Goal: Task Accomplishment & Management: Manage account settings

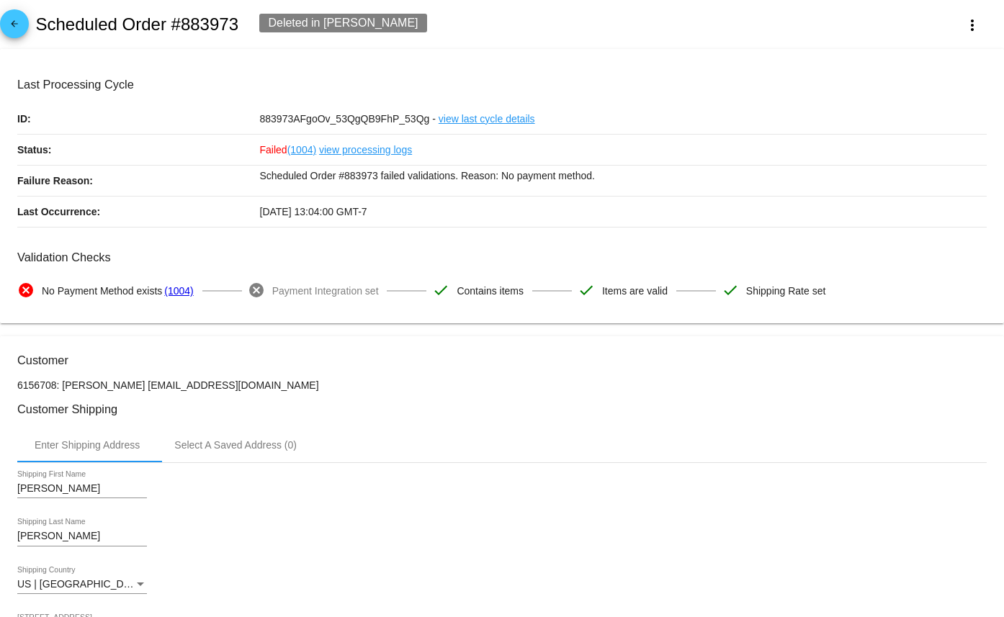
click at [18, 25] on mat-icon "arrow_back" at bounding box center [14, 27] width 17 height 17
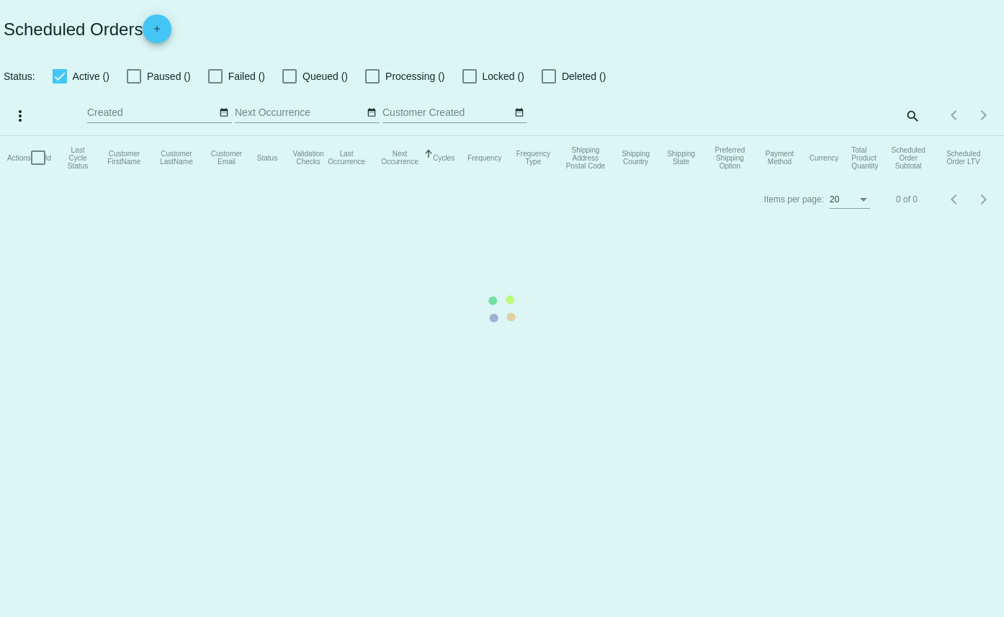
checkbox input "true"
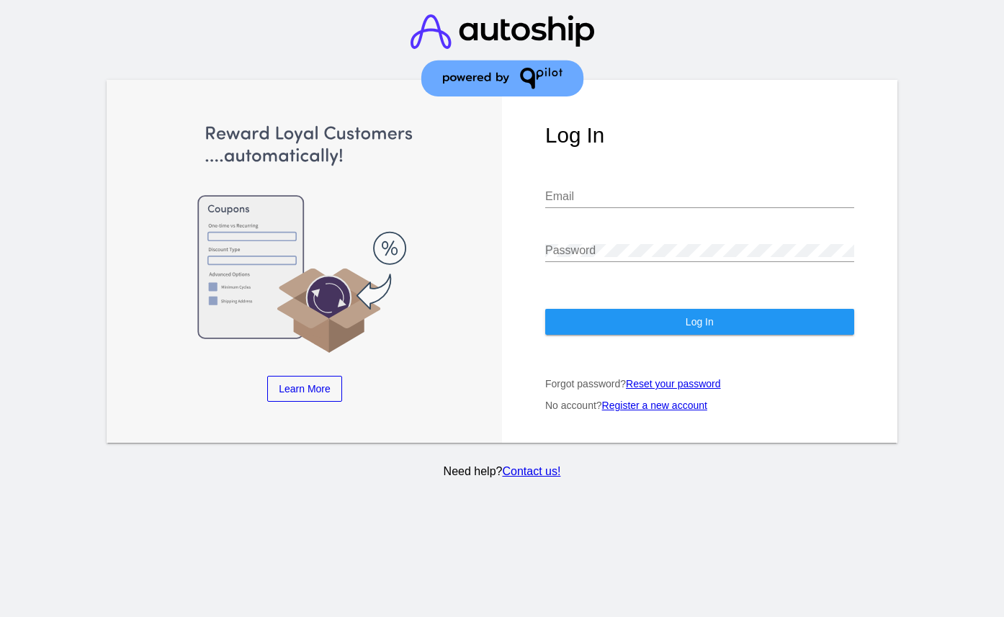
click at [639, 195] on input "Email" at bounding box center [699, 196] width 309 height 13
type input "[EMAIL_ADDRESS][DOMAIN_NAME]"
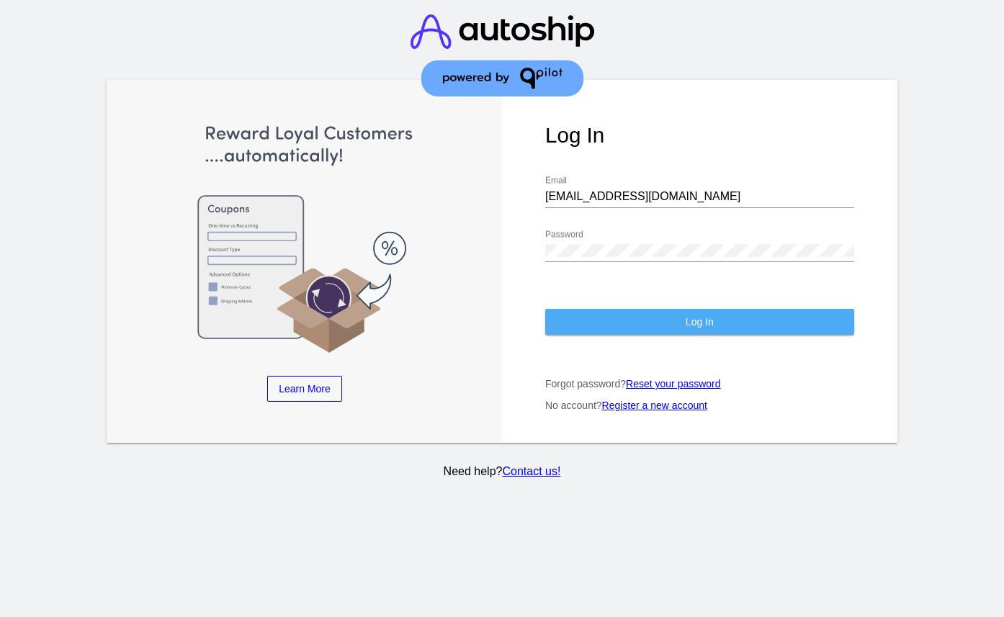
click at [676, 318] on button "Log In" at bounding box center [699, 322] width 309 height 26
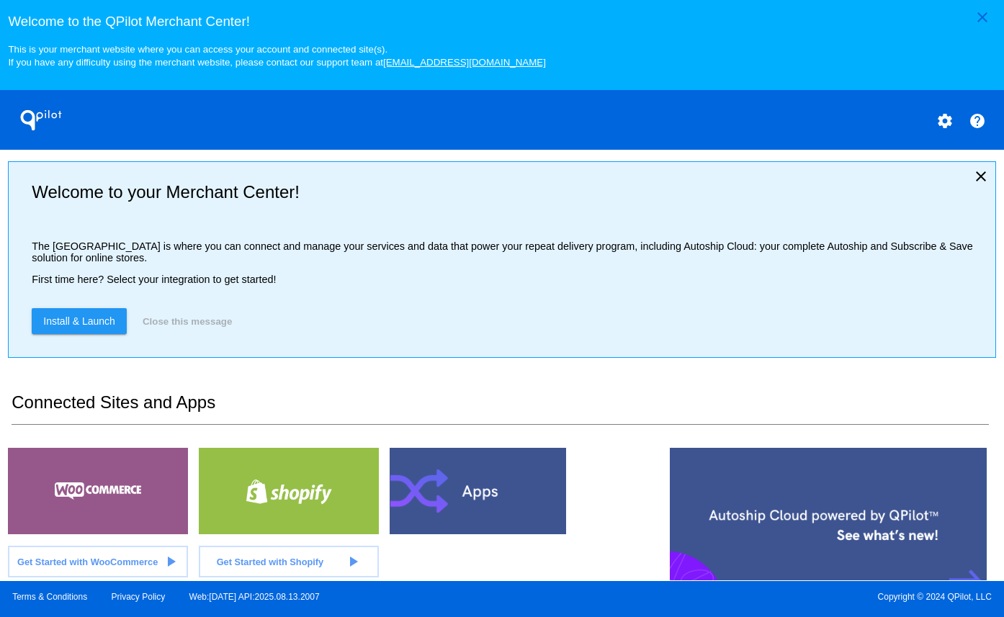
scroll to position [357, 0]
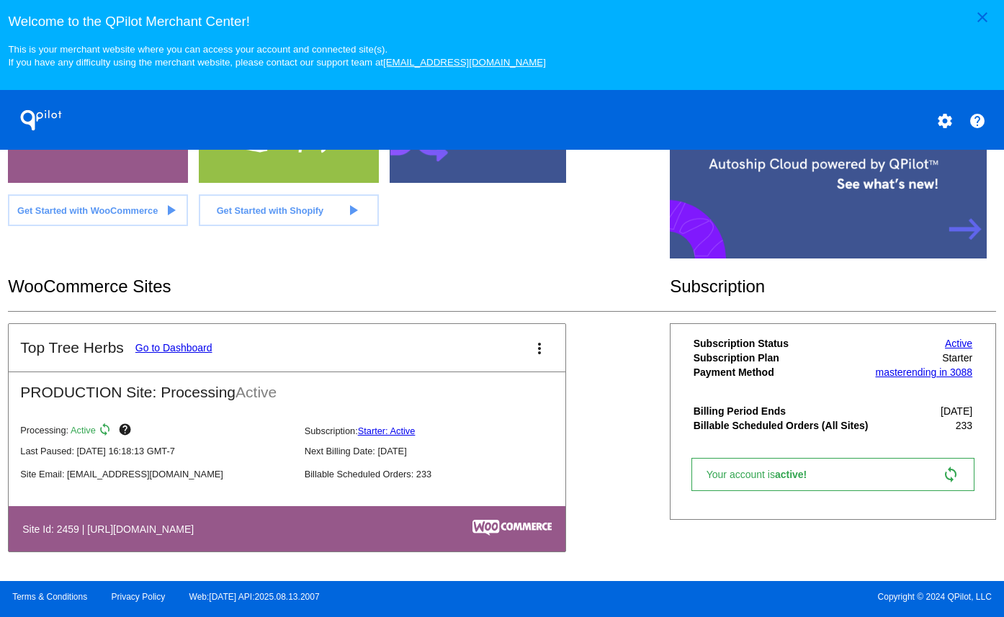
click at [143, 349] on link "Go to Dashboard" at bounding box center [173, 348] width 77 height 12
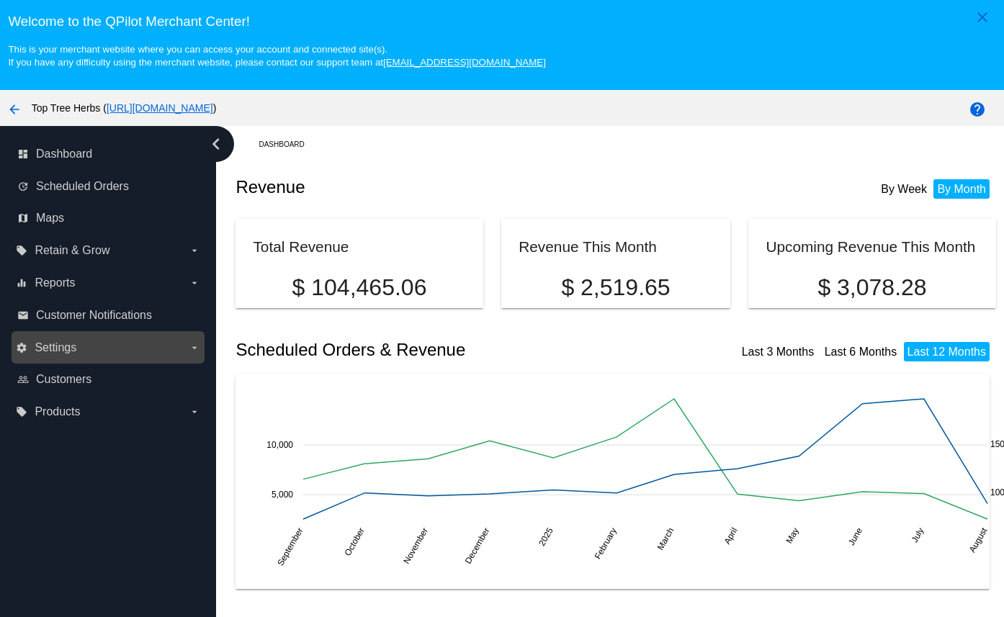
click at [117, 346] on label "settings Settings arrow_drop_down" at bounding box center [108, 347] width 184 height 23
click at [0, 0] on input "settings Settings arrow_drop_down" at bounding box center [0, 0] width 0 height 0
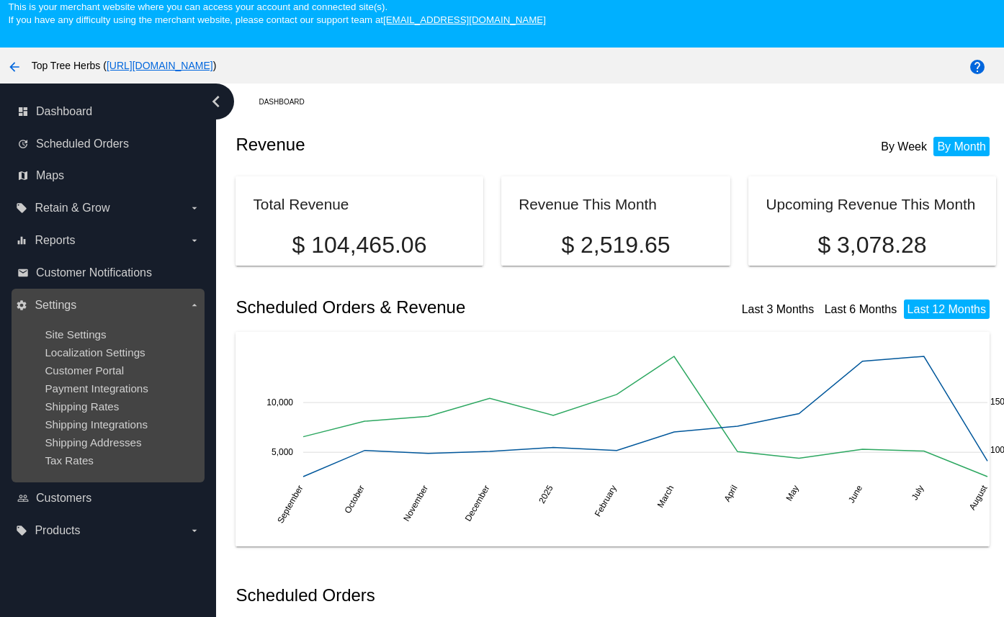
scroll to position [51, 0]
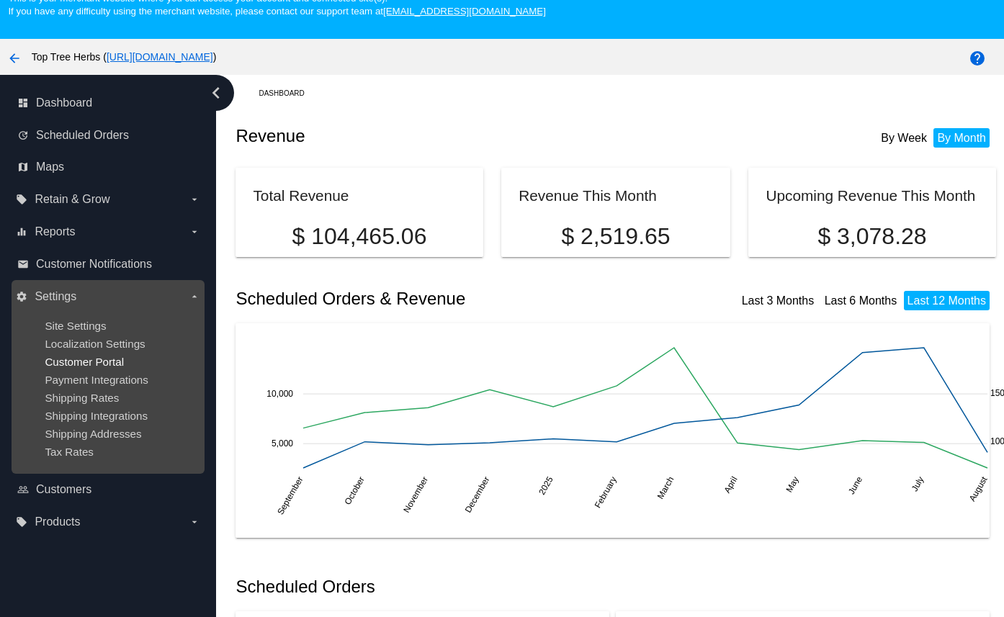
click at [86, 368] on span "Customer Portal" at bounding box center [84, 362] width 79 height 12
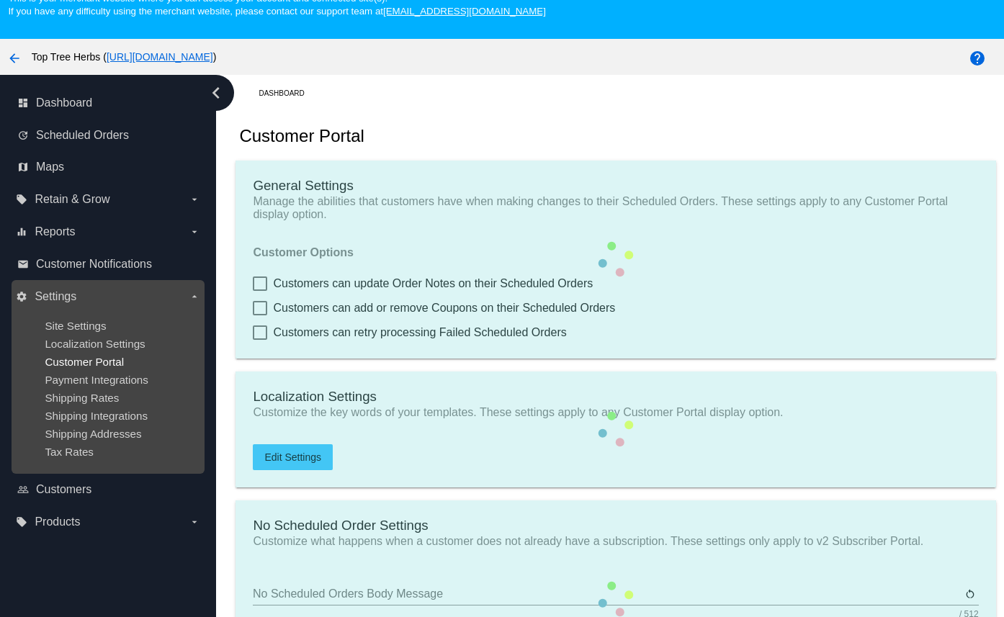
checkbox input "true"
type input "Create a Subscription"
type input "[URL][DOMAIN_NAME]"
checkbox input "true"
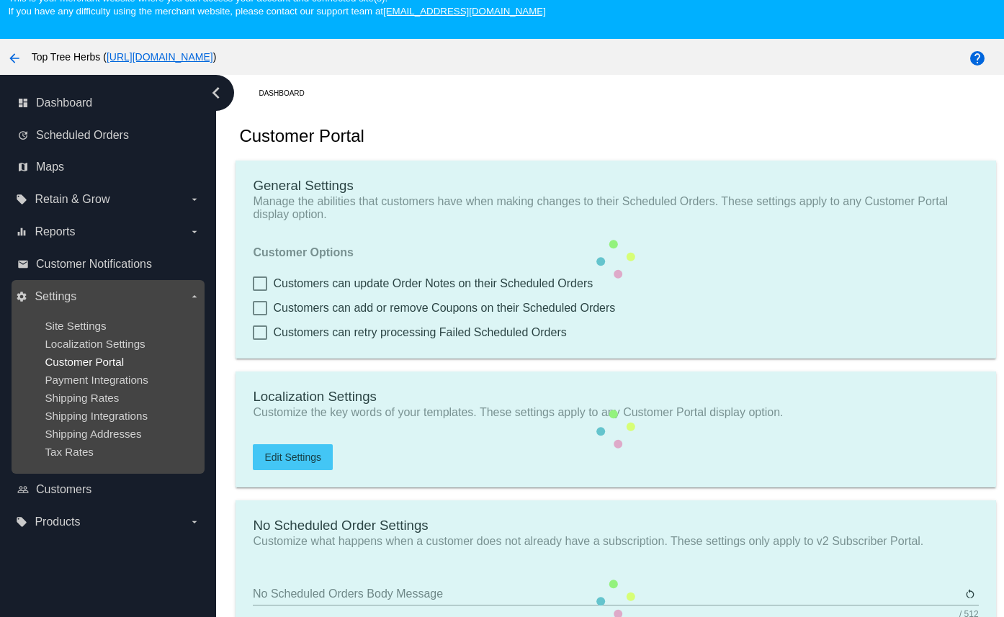
checkbox input "true"
type input "1"
type input "20"
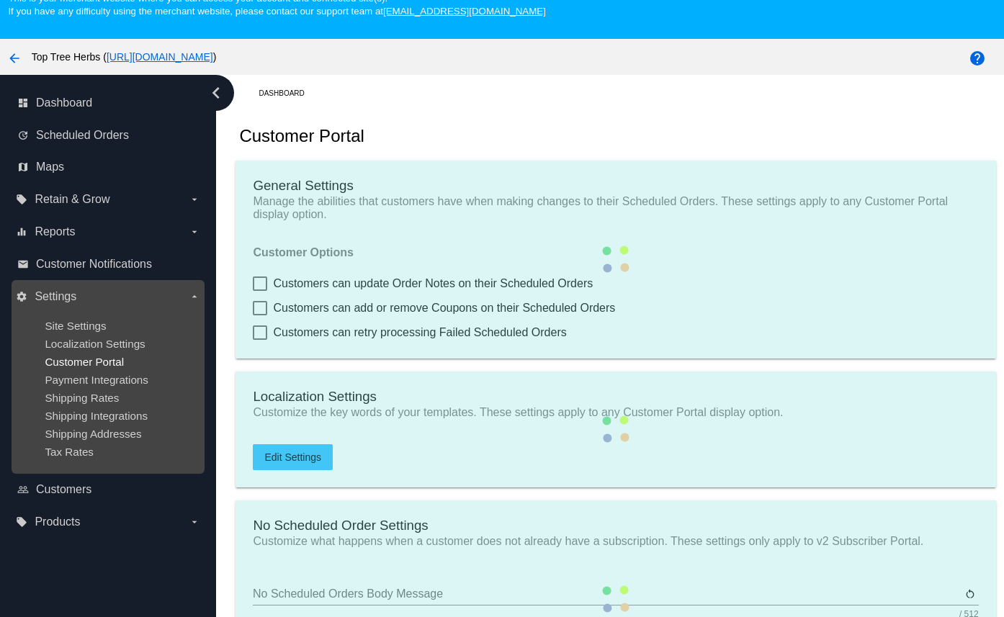
type input "500"
type textarea ".app-container > app-orders-summary-view > lib-scheduled-order-card > mat-card …"
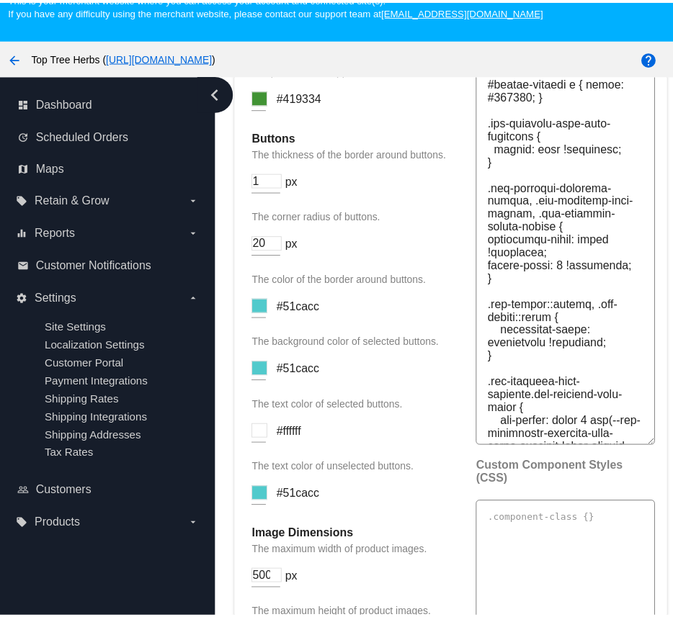
scroll to position [1901, 0]
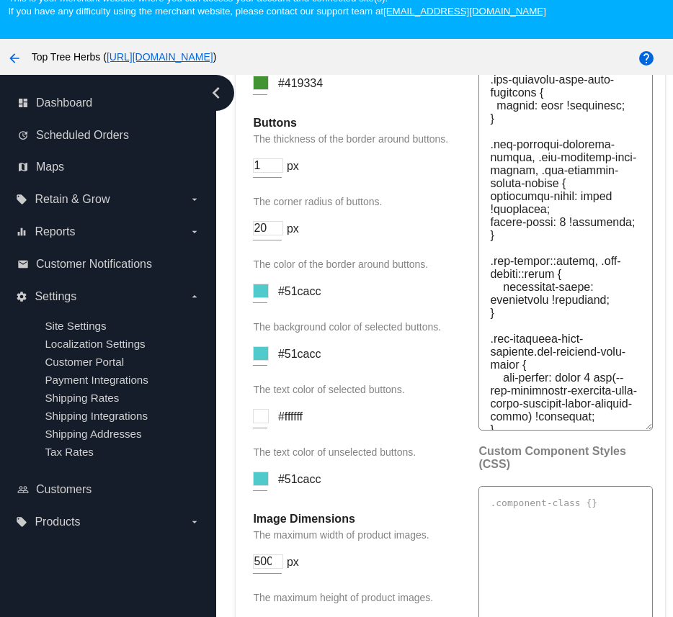
click at [261, 298] on input at bounding box center [261, 291] width 16 height 14
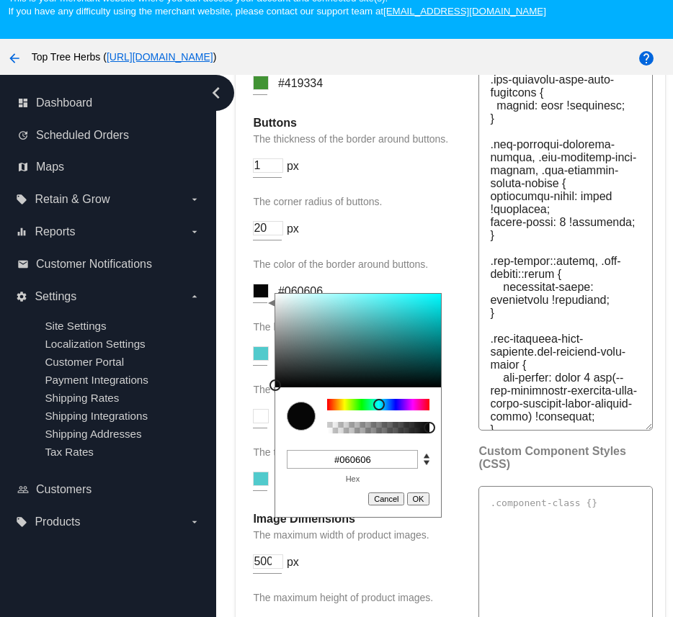
drag, startPoint x: 335, startPoint y: 408, endPoint x: 245, endPoint y: 431, distance: 92.9
click at [245, 431] on mat-card "v2 Portal Settings Customize the style and functionality of the v2 Portal displ…" at bounding box center [449, 188] width 428 height 1863
type input "#000000"
drag, startPoint x: 279, startPoint y: 425, endPoint x: 240, endPoint y: 439, distance: 42.1
click at [240, 439] on mat-card "v2 Portal Settings Customize the style and functionality of the v2 Portal displ…" at bounding box center [449, 188] width 428 height 1863
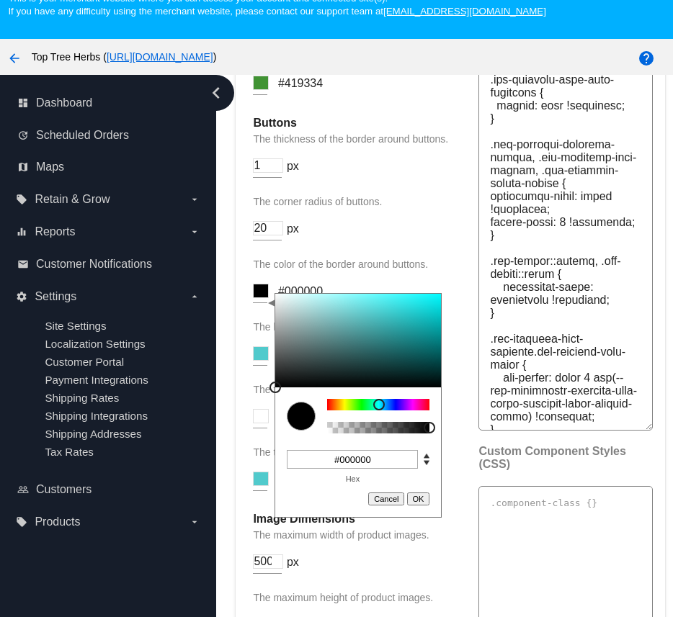
drag, startPoint x: 272, startPoint y: 435, endPoint x: 255, endPoint y: 441, distance: 18.2
click at [256, 441] on div "Display Options Primary Color Your main brand color that is applied across all …" at bounding box center [358, 225] width 211 height 1764
click at [217, 396] on div "Dashboard Customer Portal General Settings Manage the abilities that customers …" at bounding box center [444, 347] width 457 height 545
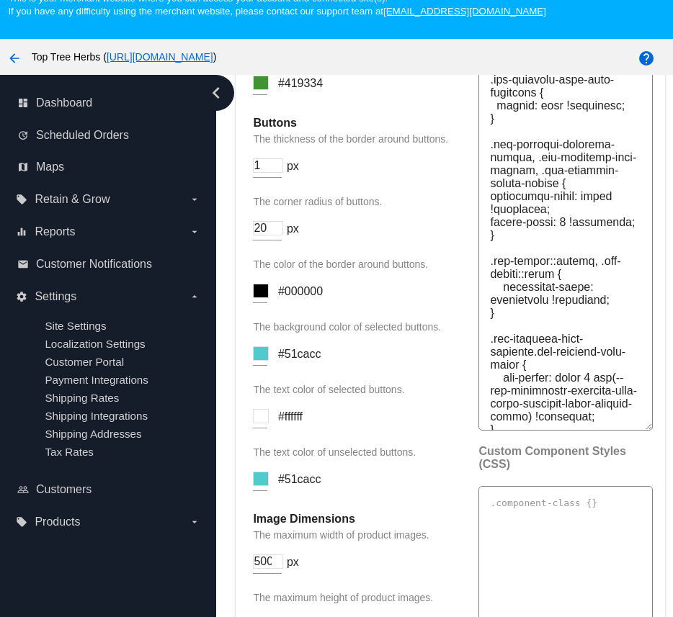
click at [261, 298] on input at bounding box center [261, 291] width 16 height 14
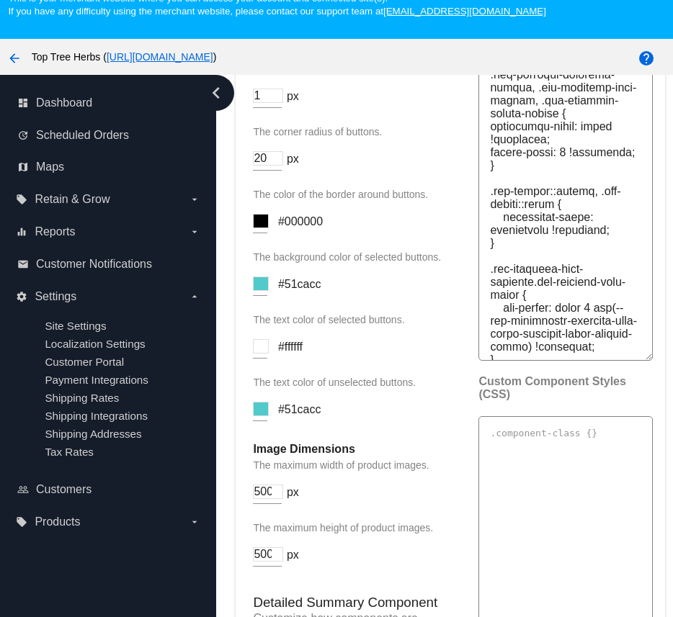
scroll to position [1975, 0]
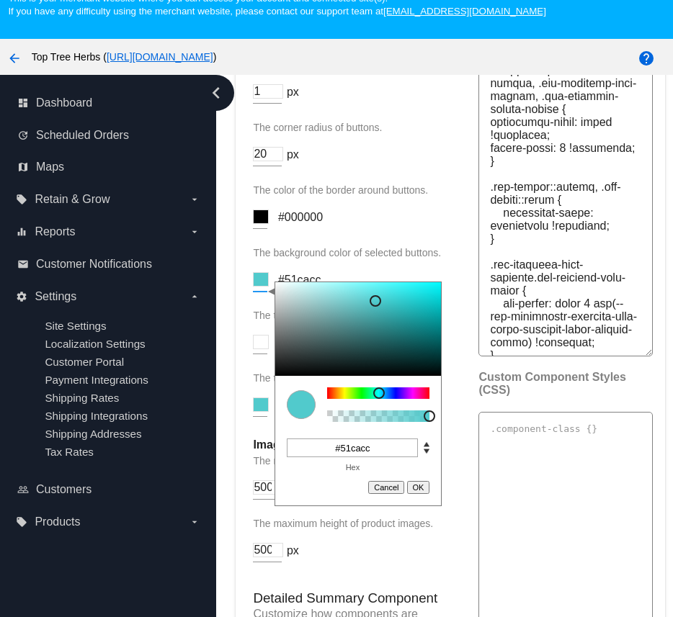
click at [260, 287] on input at bounding box center [261, 279] width 16 height 14
click at [349, 457] on input "#51cacc" at bounding box center [352, 448] width 131 height 19
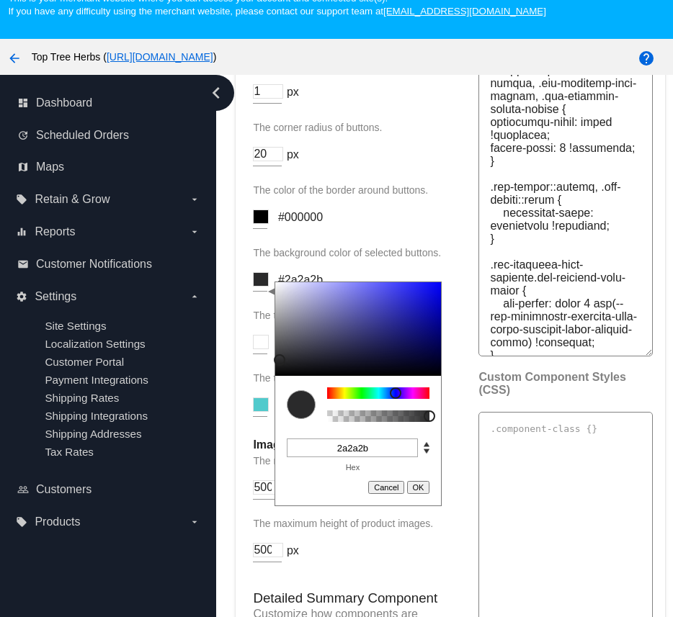
click at [343, 457] on input "2a2a2b" at bounding box center [352, 448] width 131 height 19
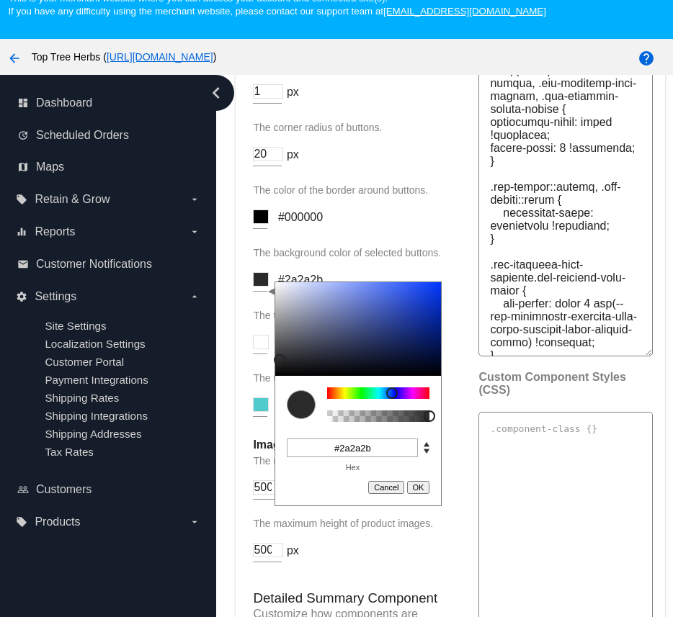
click at [391, 399] on div at bounding box center [392, 393] width 12 height 12
click at [359, 457] on input "#2a2a2b" at bounding box center [352, 448] width 131 height 19
click at [388, 457] on input "#2a2a2b" at bounding box center [352, 448] width 131 height 19
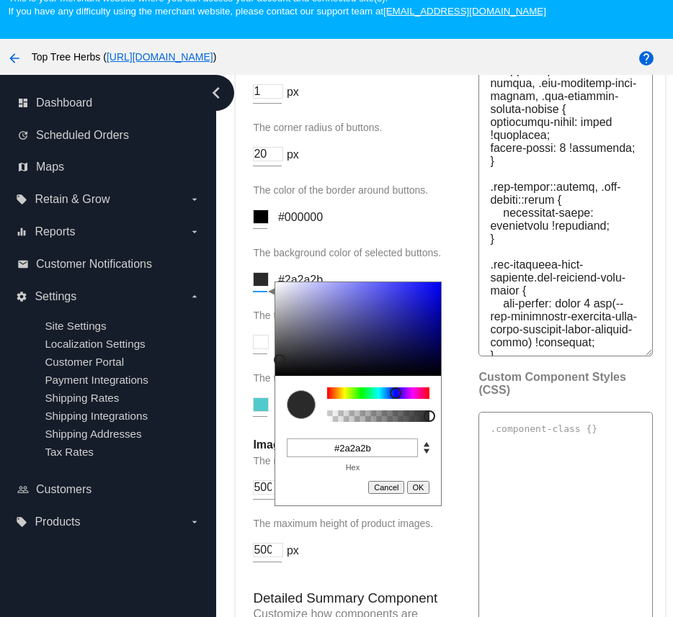
click at [256, 287] on input at bounding box center [261, 279] width 16 height 14
click at [352, 457] on input "#2a2a2b" at bounding box center [352, 448] width 131 height 19
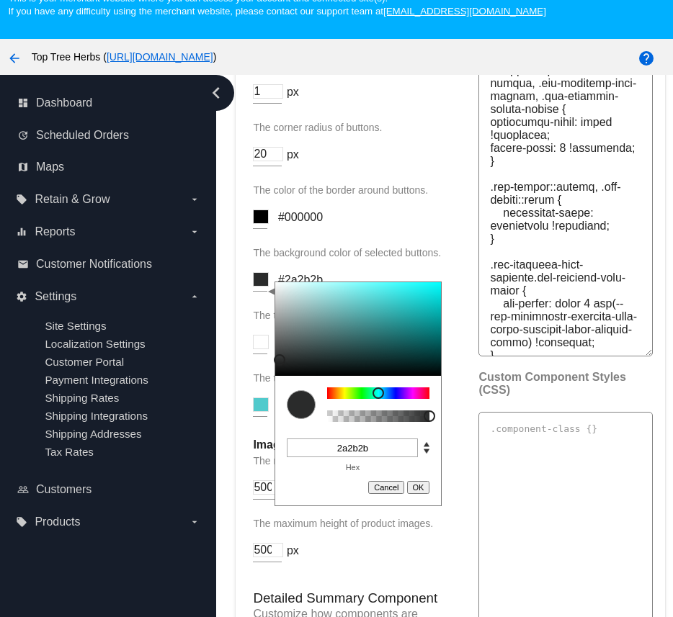
click at [378, 457] on input "2a2b2b" at bounding box center [352, 448] width 131 height 19
click at [358, 457] on input "2a2b2b" at bounding box center [352, 448] width 131 height 19
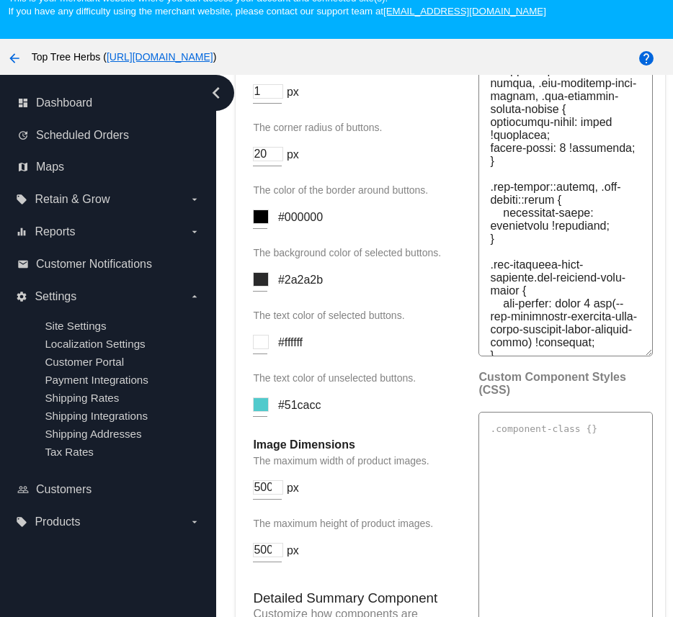
click at [257, 287] on input at bounding box center [261, 279] width 16 height 14
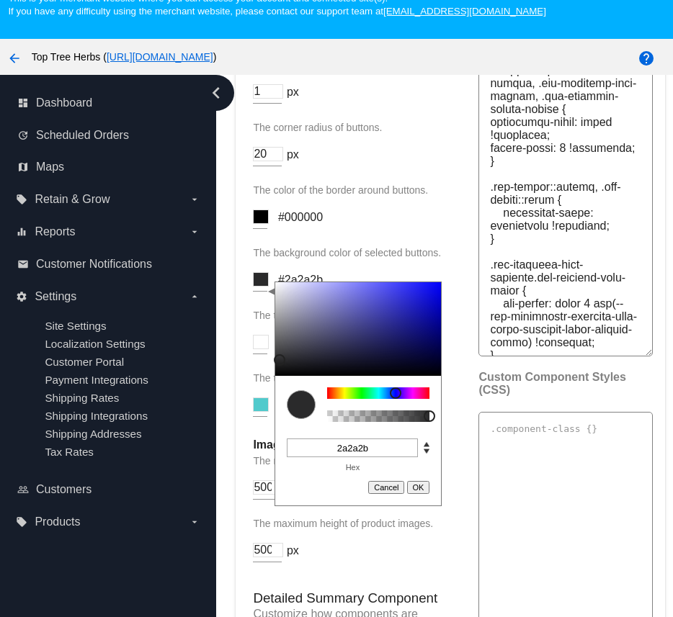
click at [356, 457] on input "2a2a2b" at bounding box center [352, 448] width 131 height 19
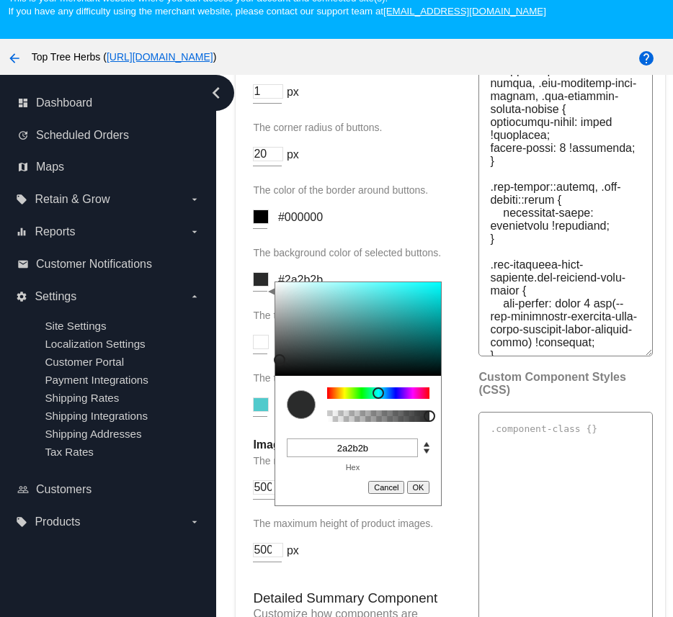
click at [374, 457] on input "2a2b2b" at bounding box center [352, 448] width 131 height 19
type input "#2a2b2b"
click at [423, 494] on button "OK" at bounding box center [418, 487] width 23 height 13
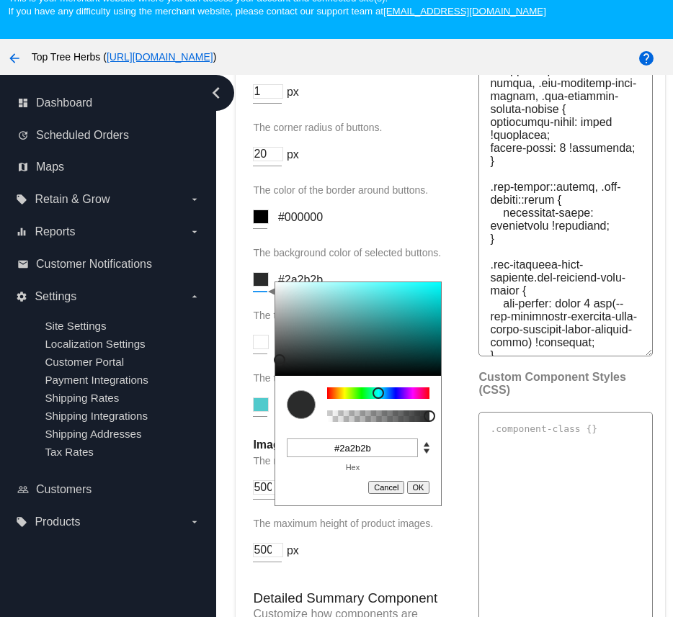
click at [256, 287] on input at bounding box center [261, 279] width 16 height 14
click at [258, 224] on input at bounding box center [261, 217] width 16 height 14
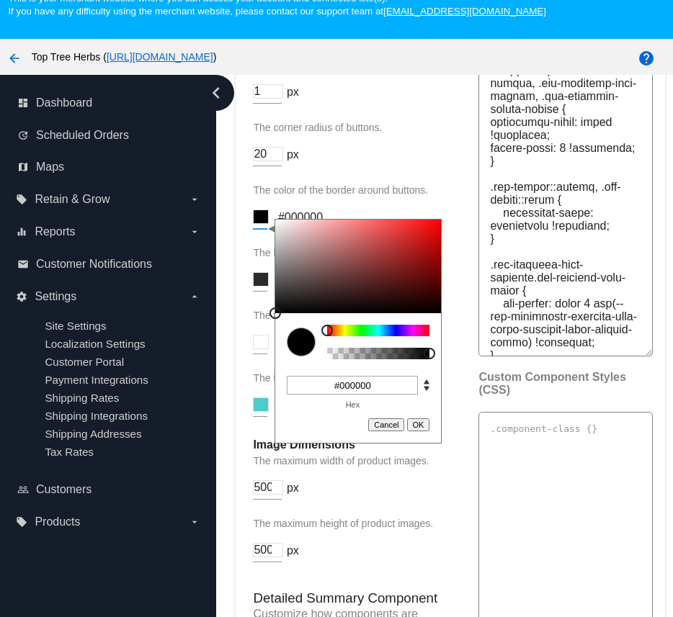
click at [345, 395] on input "#000000" at bounding box center [352, 385] width 131 height 19
paste input "2a2b2b"
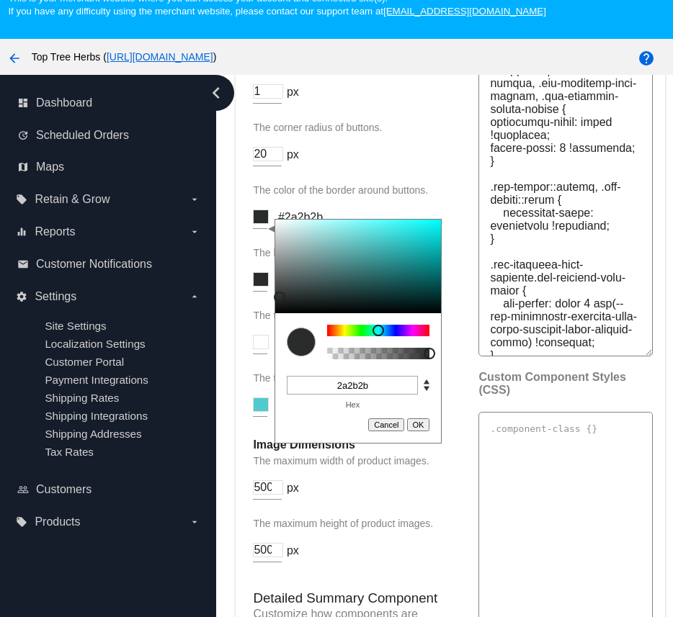
type input "#2a2b2b"
click at [418, 431] on button "OK" at bounding box center [418, 424] width 23 height 13
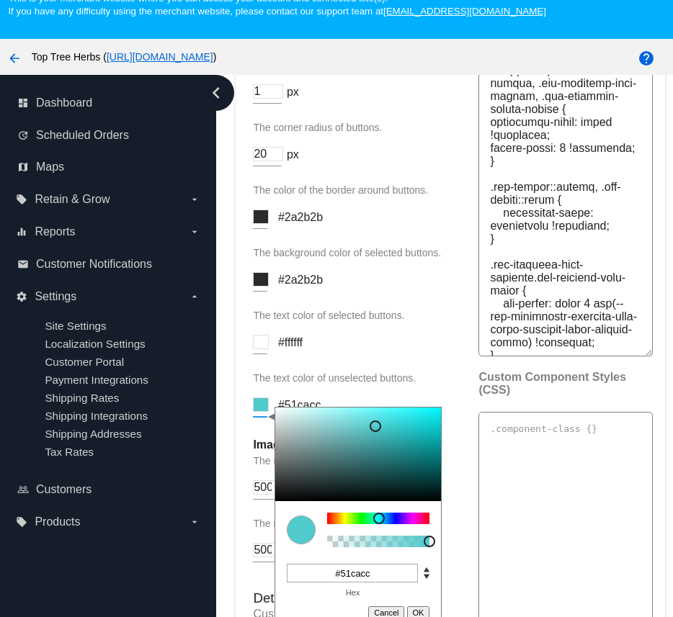
click at [259, 412] on input at bounding box center [261, 404] width 16 height 14
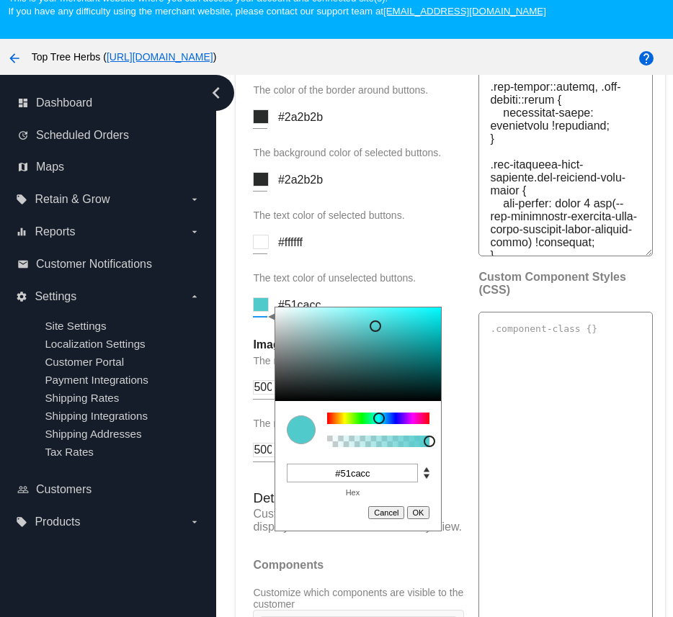
scroll to position [2096, 0]
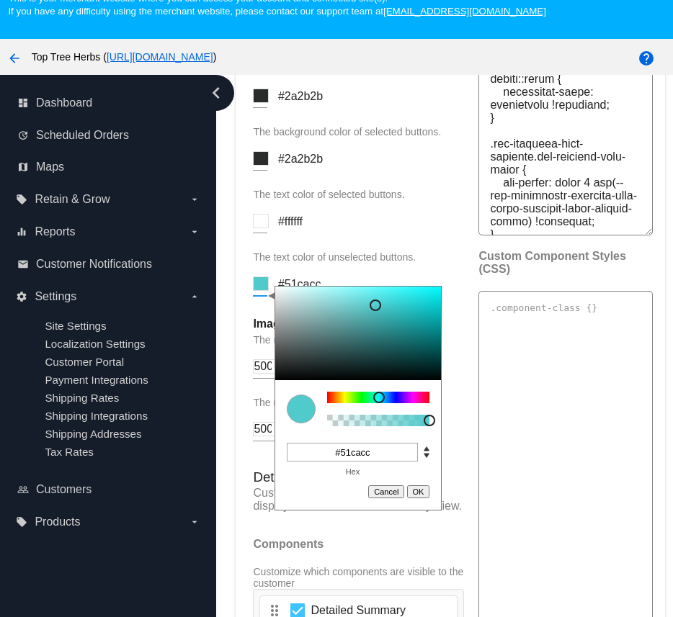
click at [357, 462] on input "#51cacc" at bounding box center [352, 452] width 131 height 19
type input "#000000"
drag, startPoint x: 265, startPoint y: 432, endPoint x: 220, endPoint y: 466, distance: 56.0
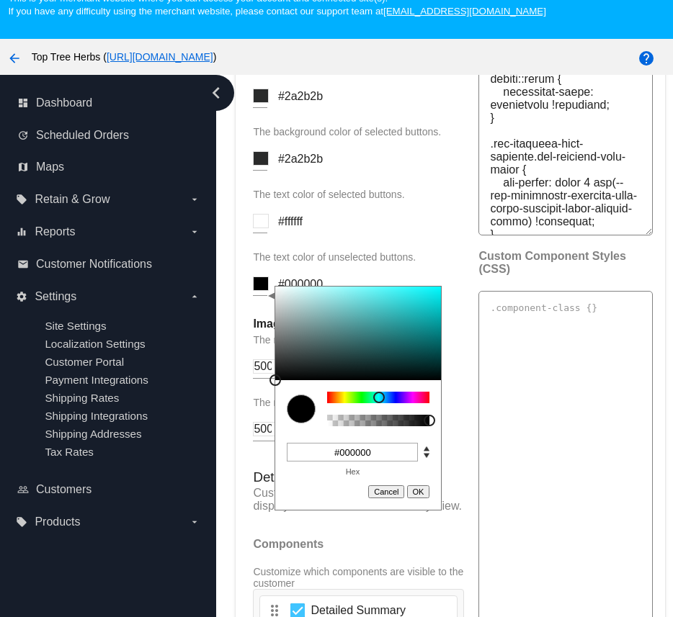
click at [220, 466] on div "Dashboard Customer Portal General Settings Manage the abilities that customers …" at bounding box center [444, 347] width 457 height 545
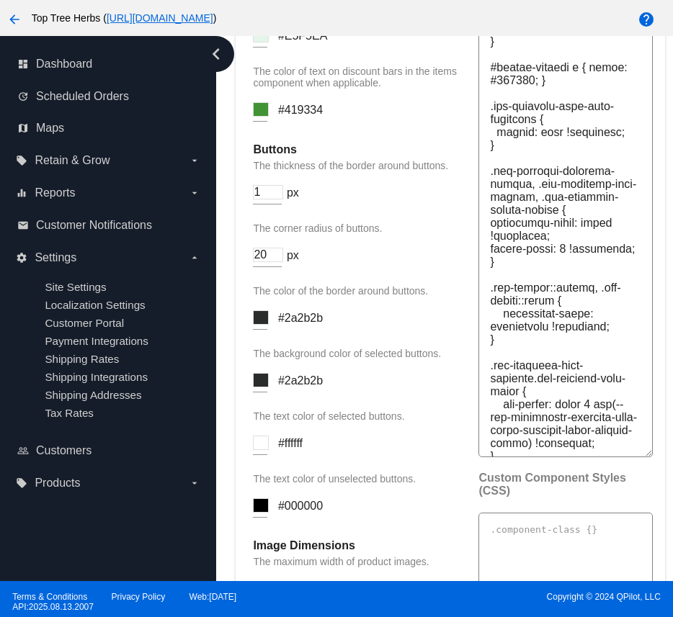
scroll to position [1823, 0]
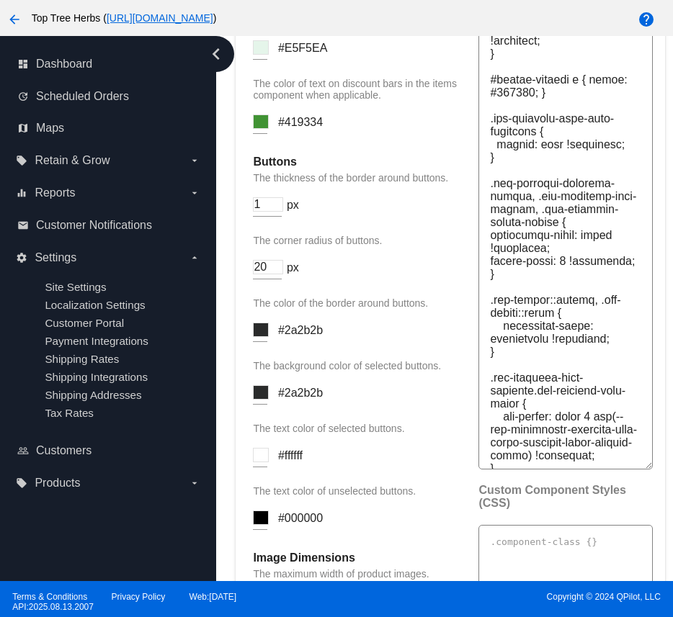
click at [271, 274] on input "20" at bounding box center [268, 267] width 30 height 14
type input "0"
click at [274, 212] on input "2" at bounding box center [268, 204] width 30 height 14
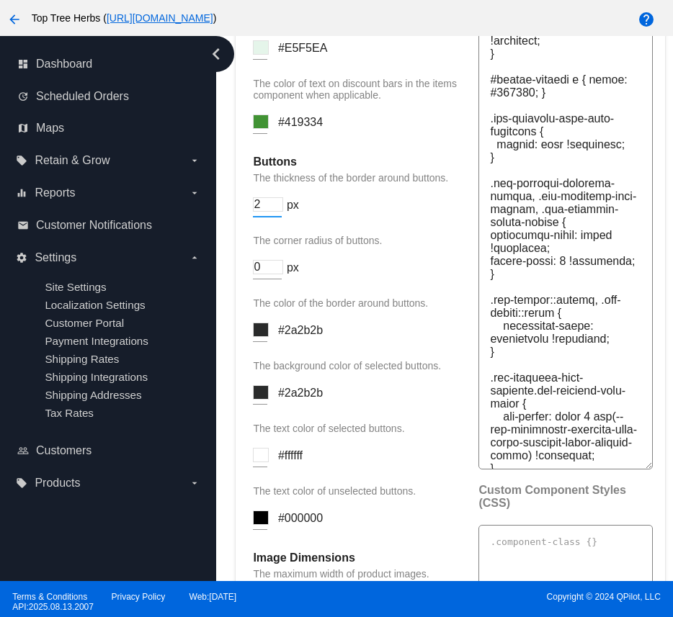
drag, startPoint x: 264, startPoint y: 244, endPoint x: 244, endPoint y: 244, distance: 20.2
click at [244, 244] on mat-card "v2 Portal Settings Customize the style and functionality of the v2 Portal displ…" at bounding box center [449, 227] width 428 height 1863
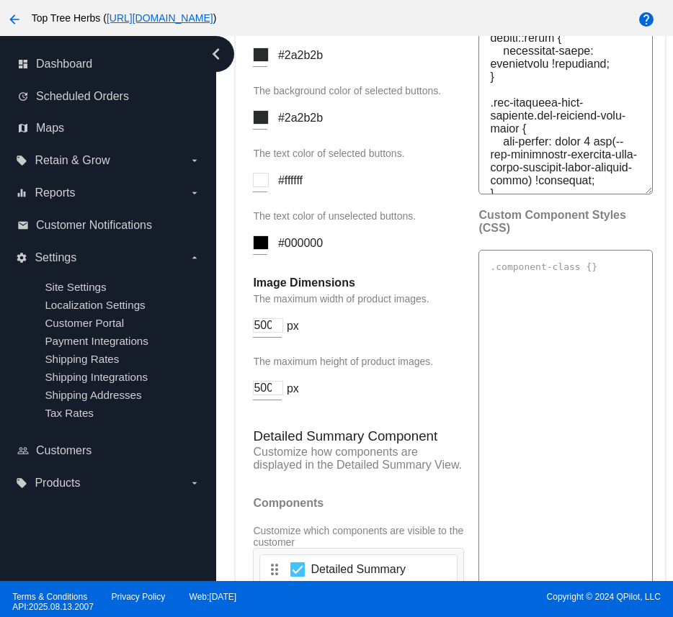
scroll to position [2518, 0]
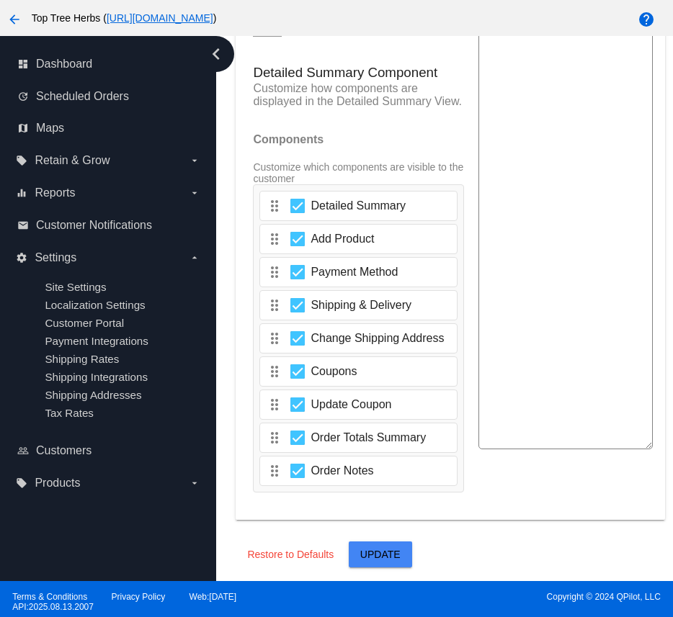
click at [369, 549] on span "Update" at bounding box center [380, 555] width 40 height 12
click at [377, 552] on span "Update" at bounding box center [380, 555] width 40 height 12
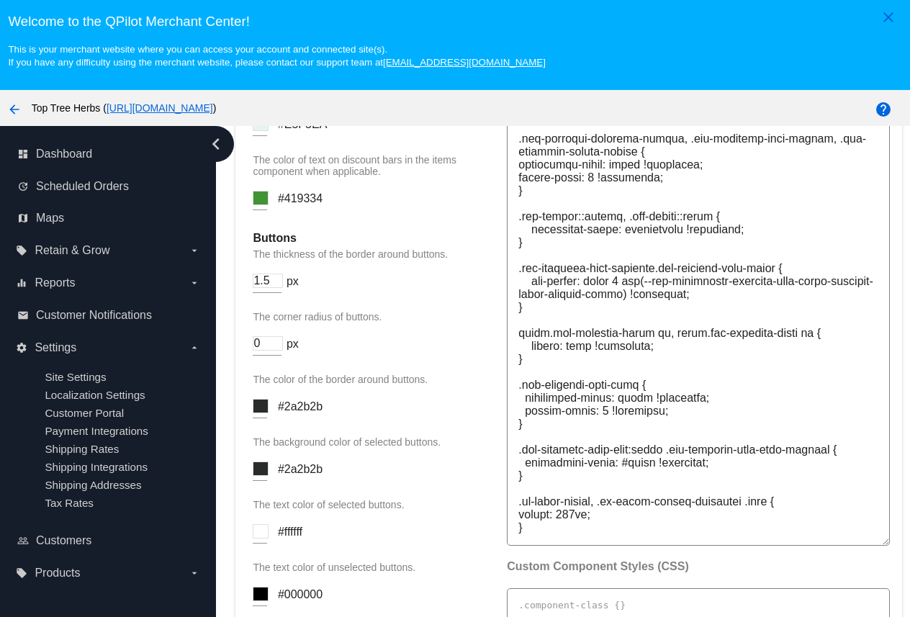
scroll to position [1792, 0]
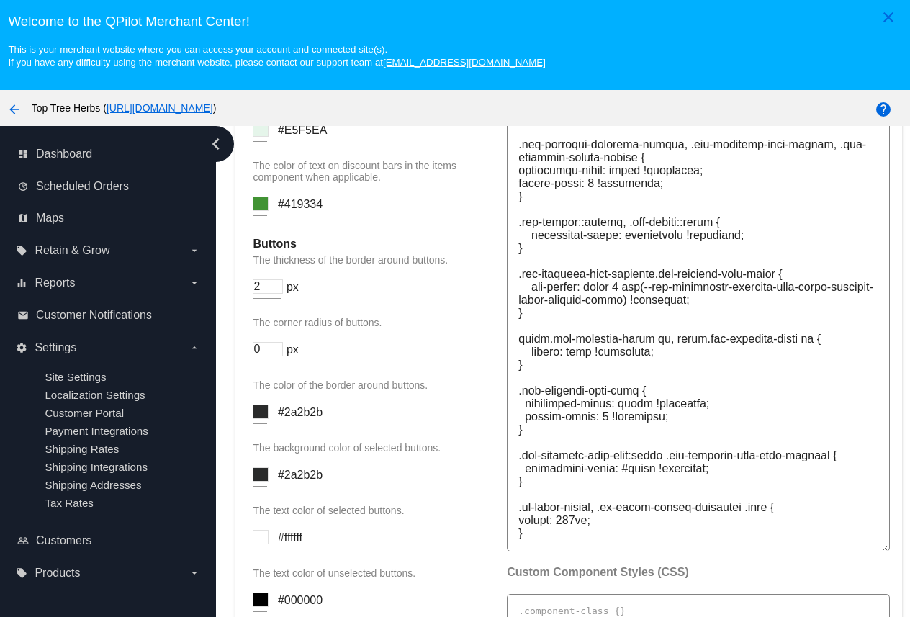
type input "2"
click at [278, 294] on input "2" at bounding box center [268, 286] width 30 height 14
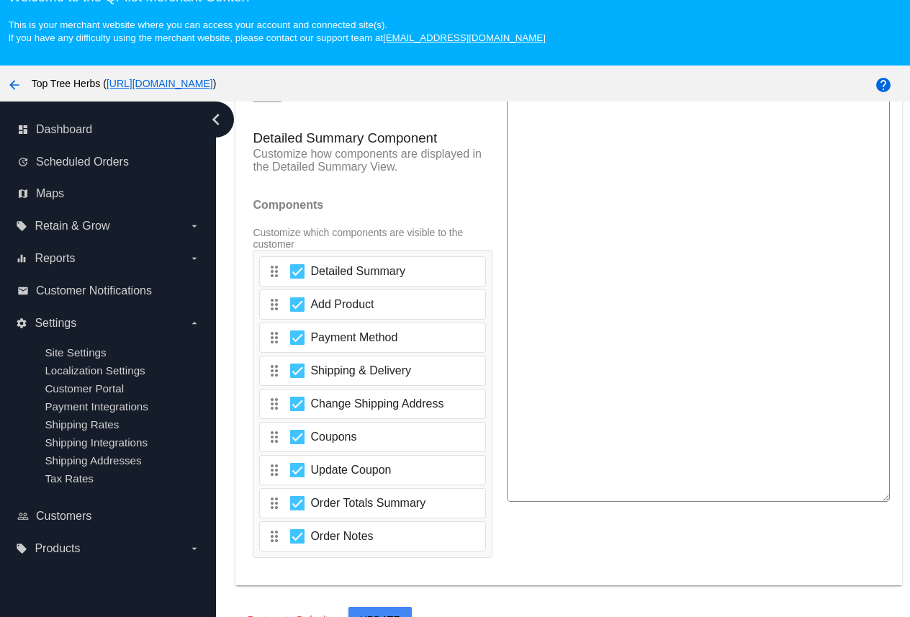
scroll to position [92, 0]
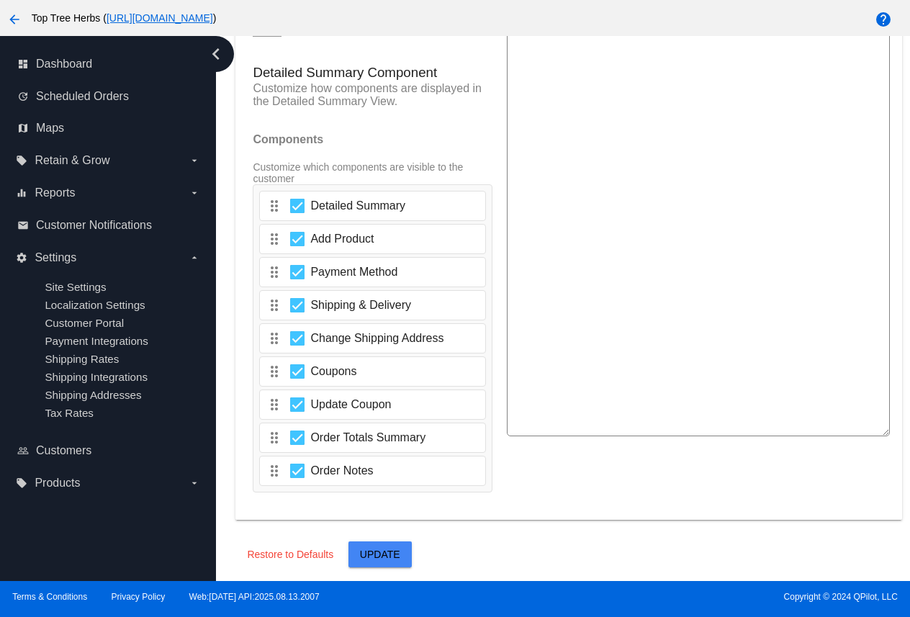
click at [398, 544] on button "Update" at bounding box center [380, 554] width 63 height 26
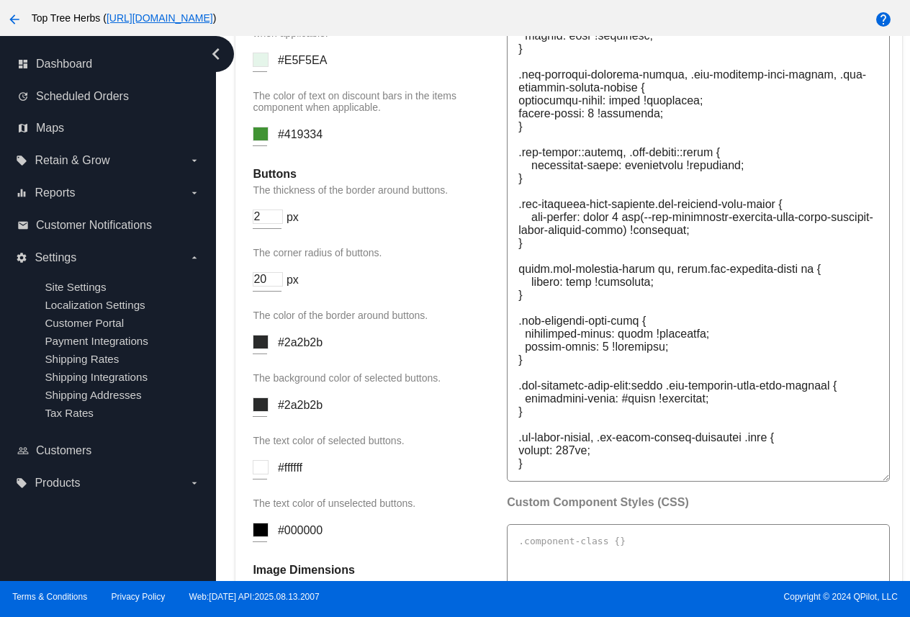
scroll to position [1763, 0]
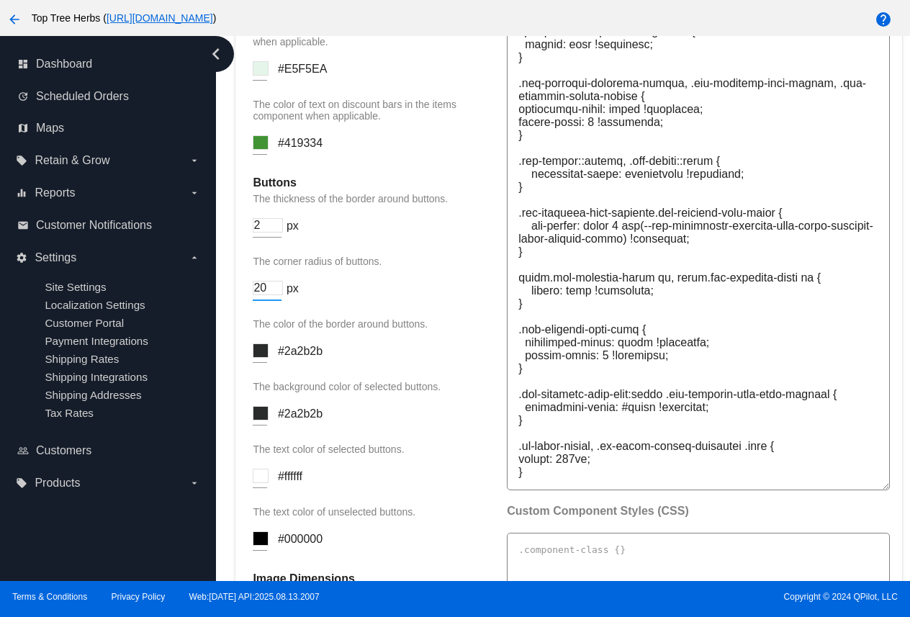
click at [270, 295] on input "20" at bounding box center [268, 288] width 30 height 14
drag, startPoint x: 259, startPoint y: 329, endPoint x: 245, endPoint y: 329, distance: 14.4
click at [244, 329] on mat-card "v2 Portal Settings Customize the style and functionality of the v2 Portal displ…" at bounding box center [568, 255] width 666 height 1850
click at [384, 315] on div "The corner radius of buttons. 0 px" at bounding box center [373, 285] width 240 height 59
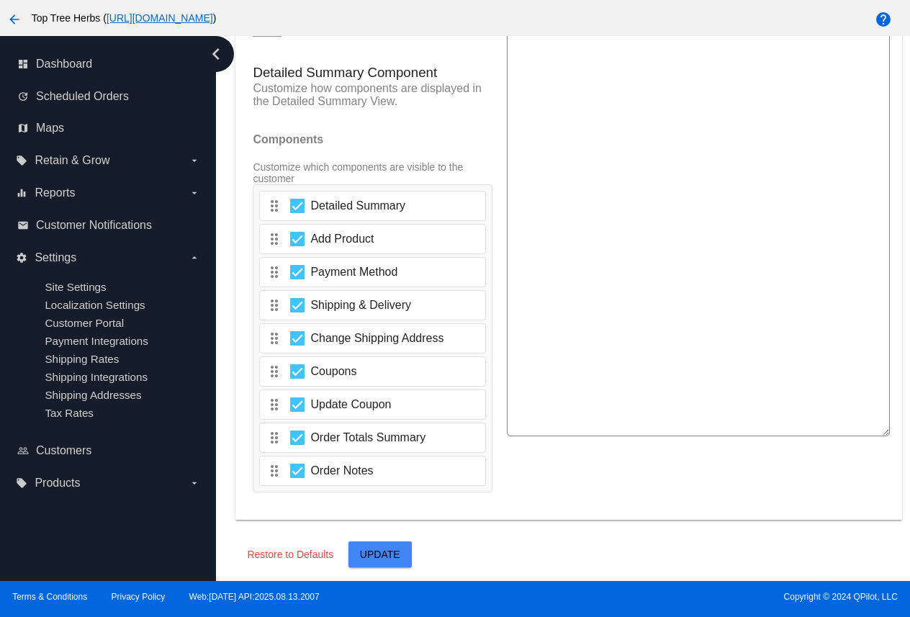
scroll to position [2477, 0]
click at [367, 554] on span "Update" at bounding box center [380, 555] width 40 height 12
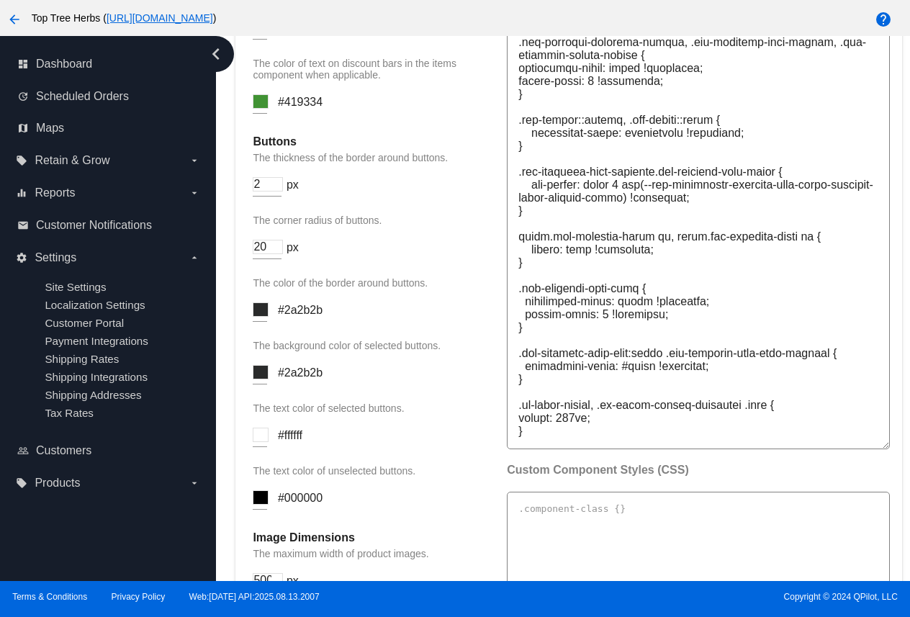
scroll to position [1799, 0]
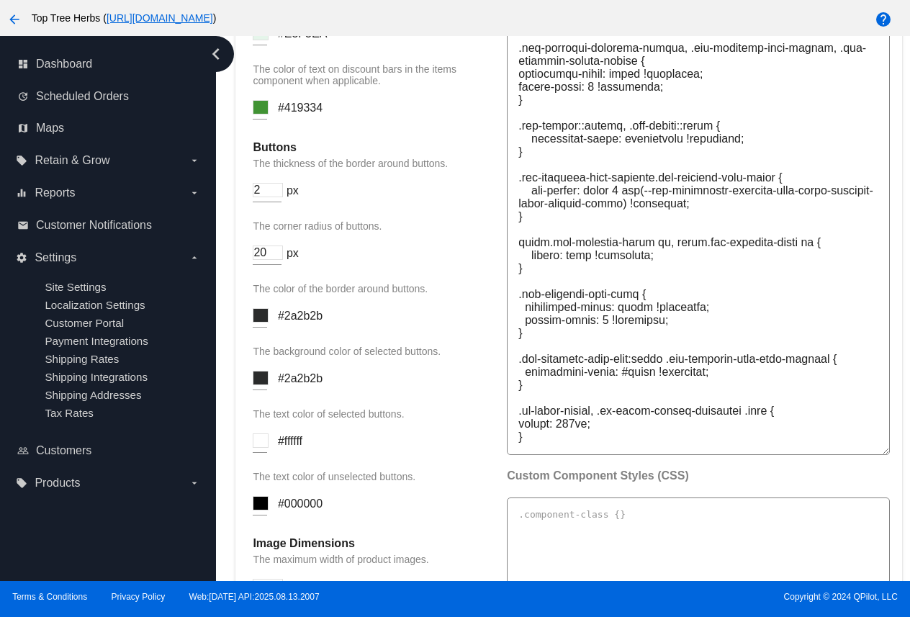
click at [260, 260] on input "20" at bounding box center [268, 253] width 30 height 14
type input "4"
type input "1"
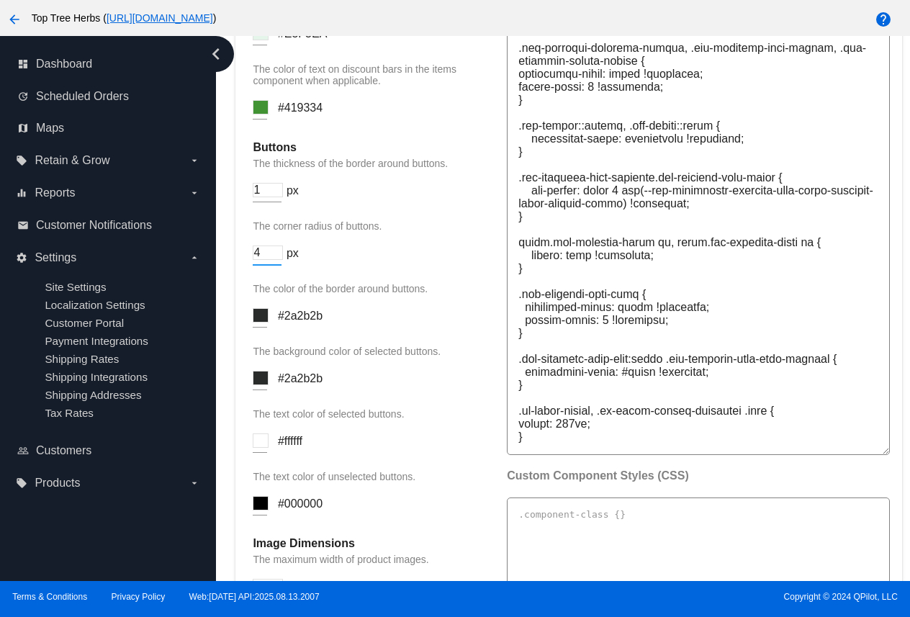
click at [279, 197] on input "1" at bounding box center [268, 190] width 30 height 14
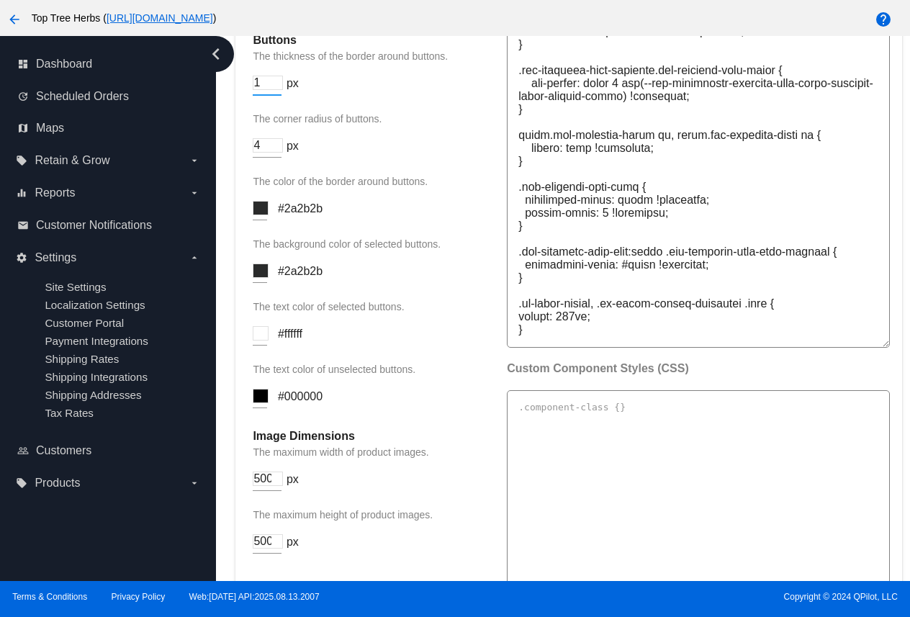
scroll to position [2477, 0]
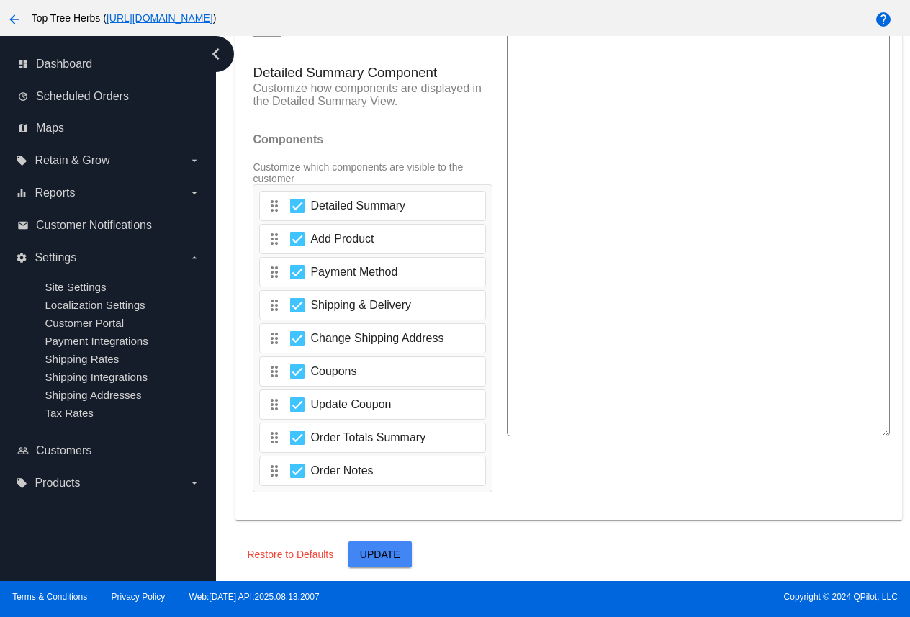
click at [392, 542] on button "Update" at bounding box center [380, 554] width 63 height 26
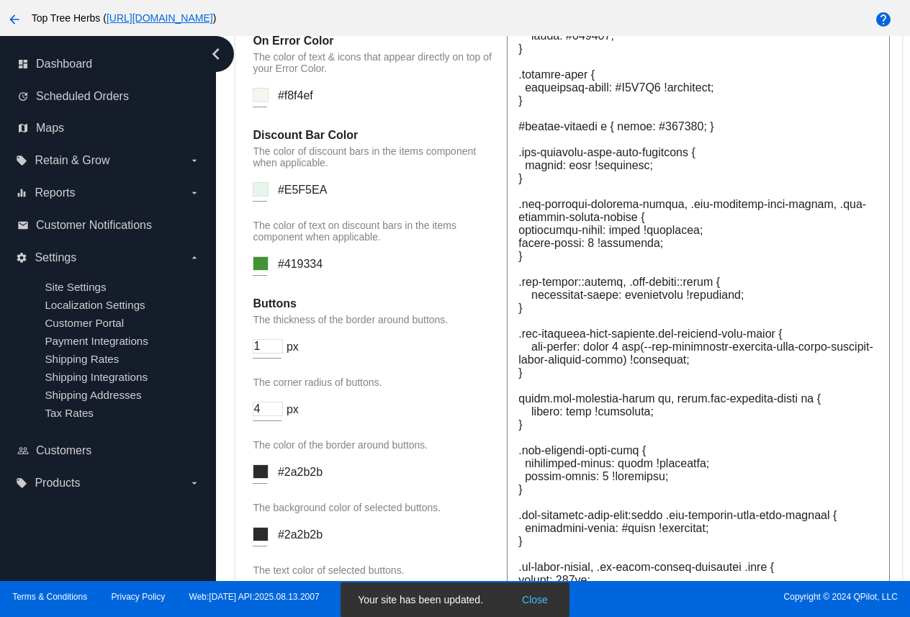
scroll to position [1599, 0]
